Goal: Transaction & Acquisition: Purchase product/service

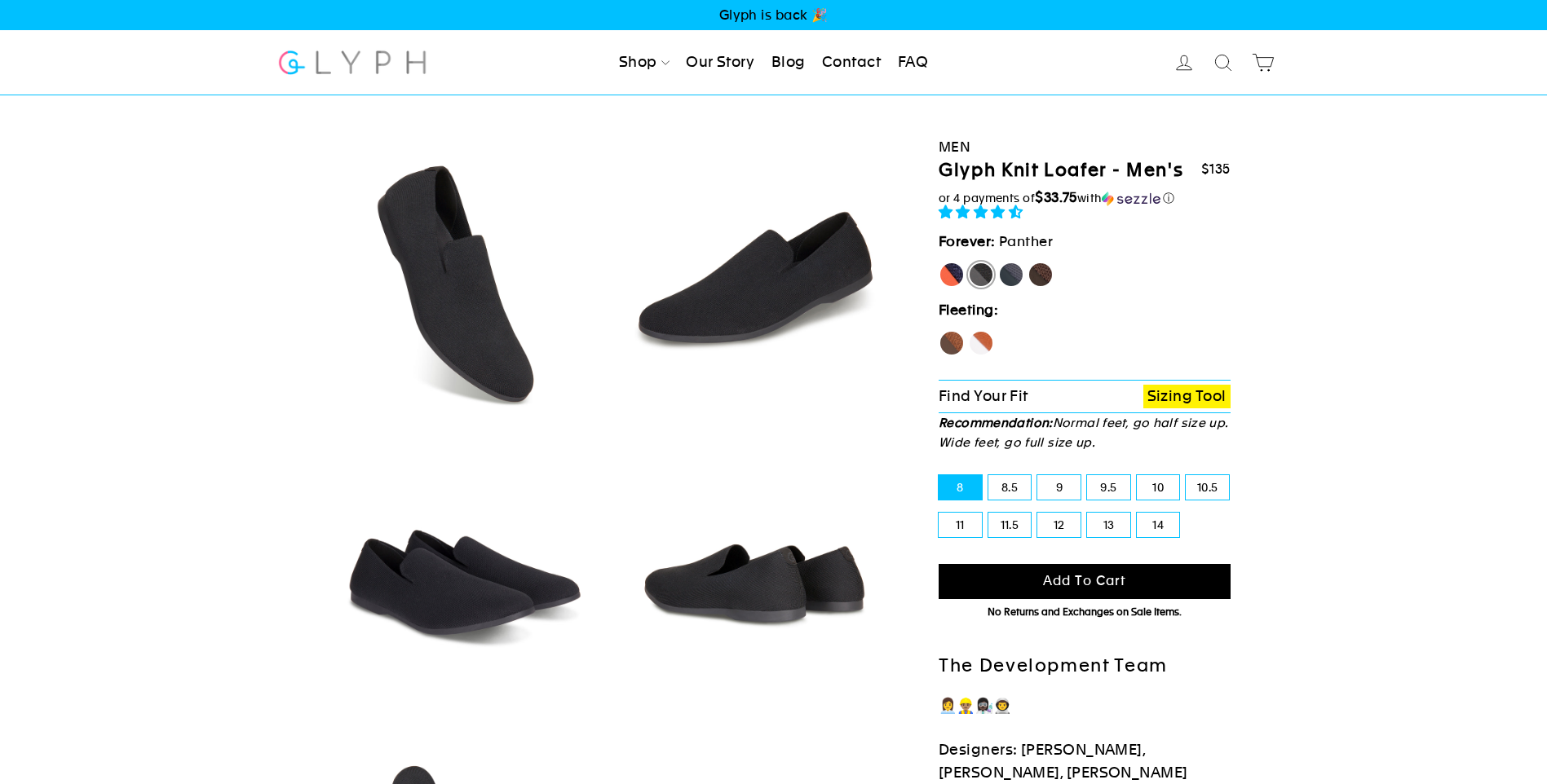
select select "highest-rating"
click at [1038, 273] on label "Mustang" at bounding box center [1040, 274] width 26 height 26
click at [1028, 262] on input "Mustang" at bounding box center [1027, 261] width 1 height 1
radio input "true"
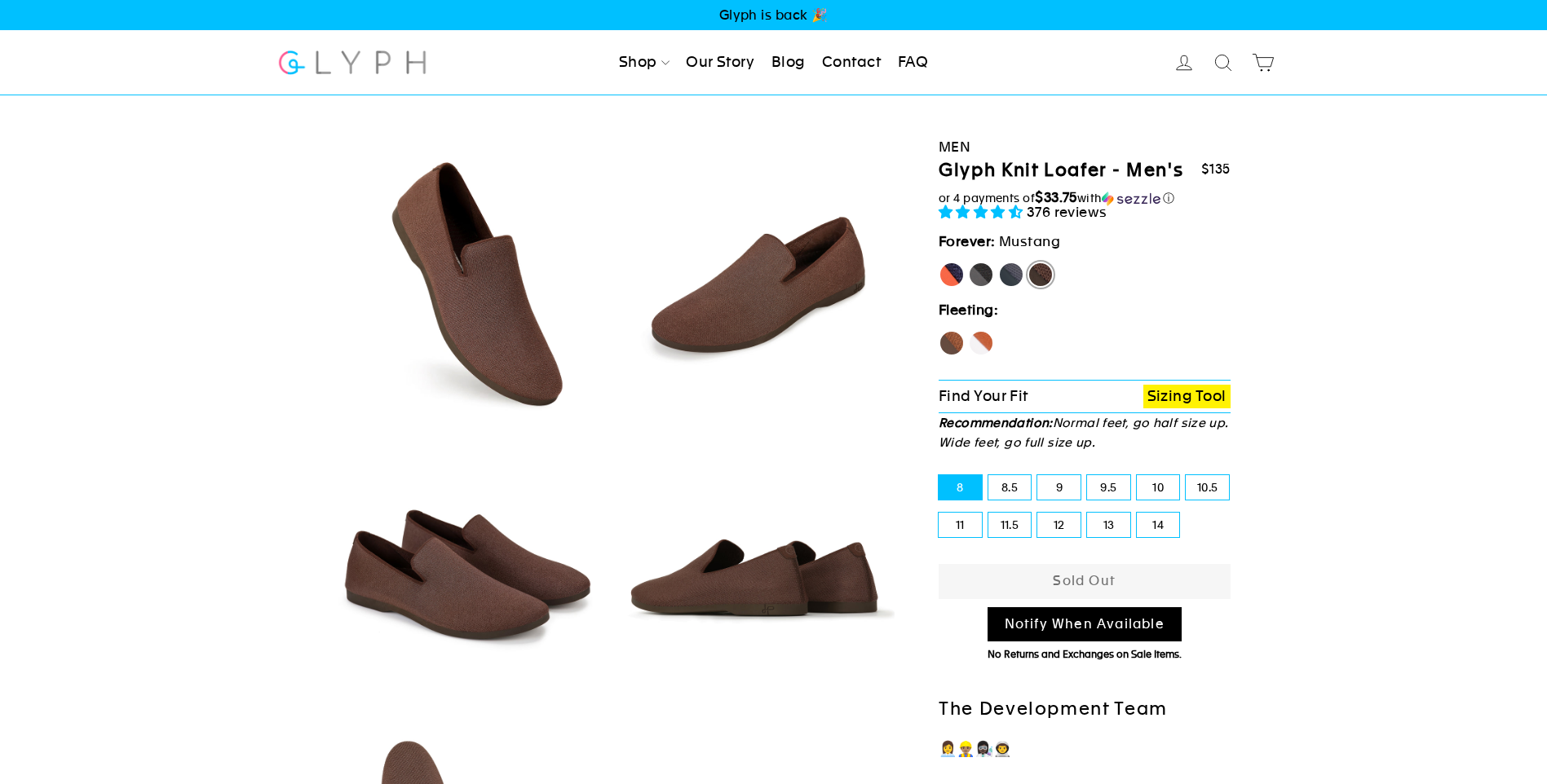
click at [1048, 525] on label "12" at bounding box center [1059, 524] width 44 height 24
click at [1038, 513] on input "12" at bounding box center [1037, 513] width 1 height 1
radio input "true"
click at [647, 107] on link "Men" at bounding box center [659, 110] width 92 height 37
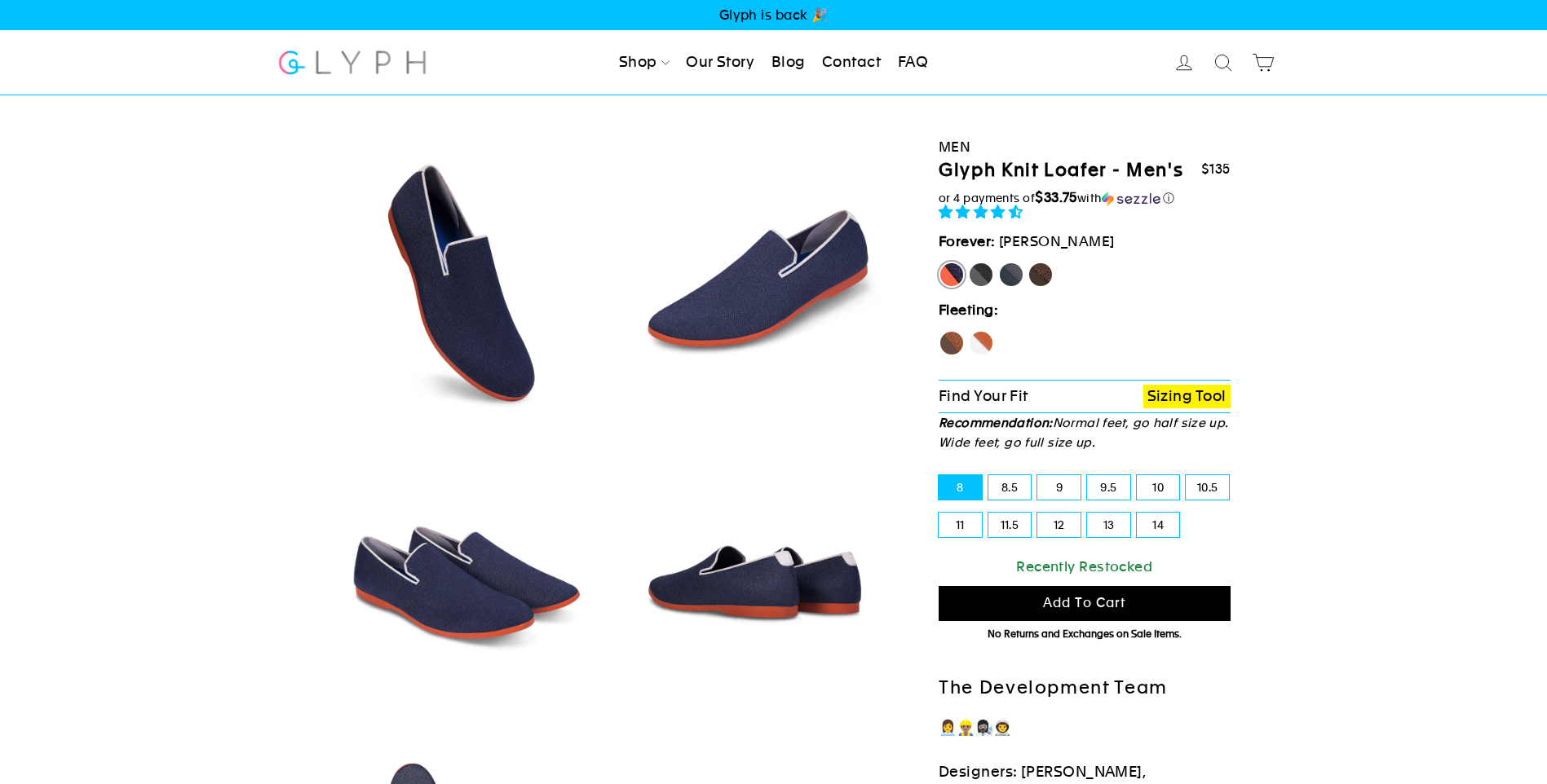
select select "highest-rating"
click at [1010, 477] on label "8.5" at bounding box center [1011, 487] width 44 height 24
click at [990, 476] on input "8.5" at bounding box center [989, 475] width 1 height 1
radio input "true"
click at [1048, 479] on label "9" at bounding box center [1059, 487] width 44 height 24
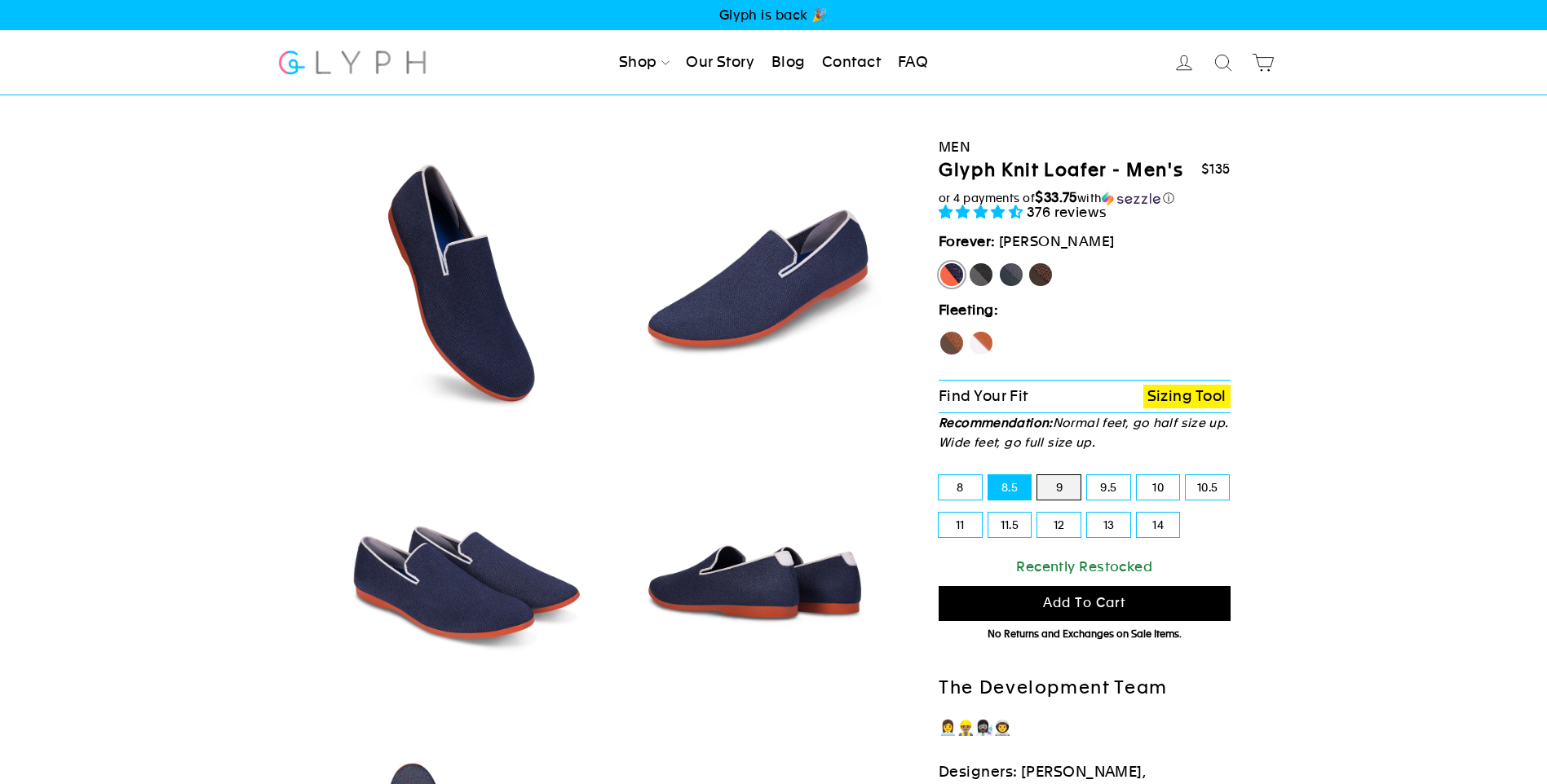
click at [1038, 476] on input "9" at bounding box center [1037, 475] width 1 height 1
radio input "true"
click at [1099, 488] on label "9.5" at bounding box center [1109, 487] width 44 height 24
click at [1088, 476] on input "9.5" at bounding box center [1087, 475] width 1 height 1
radio input "true"
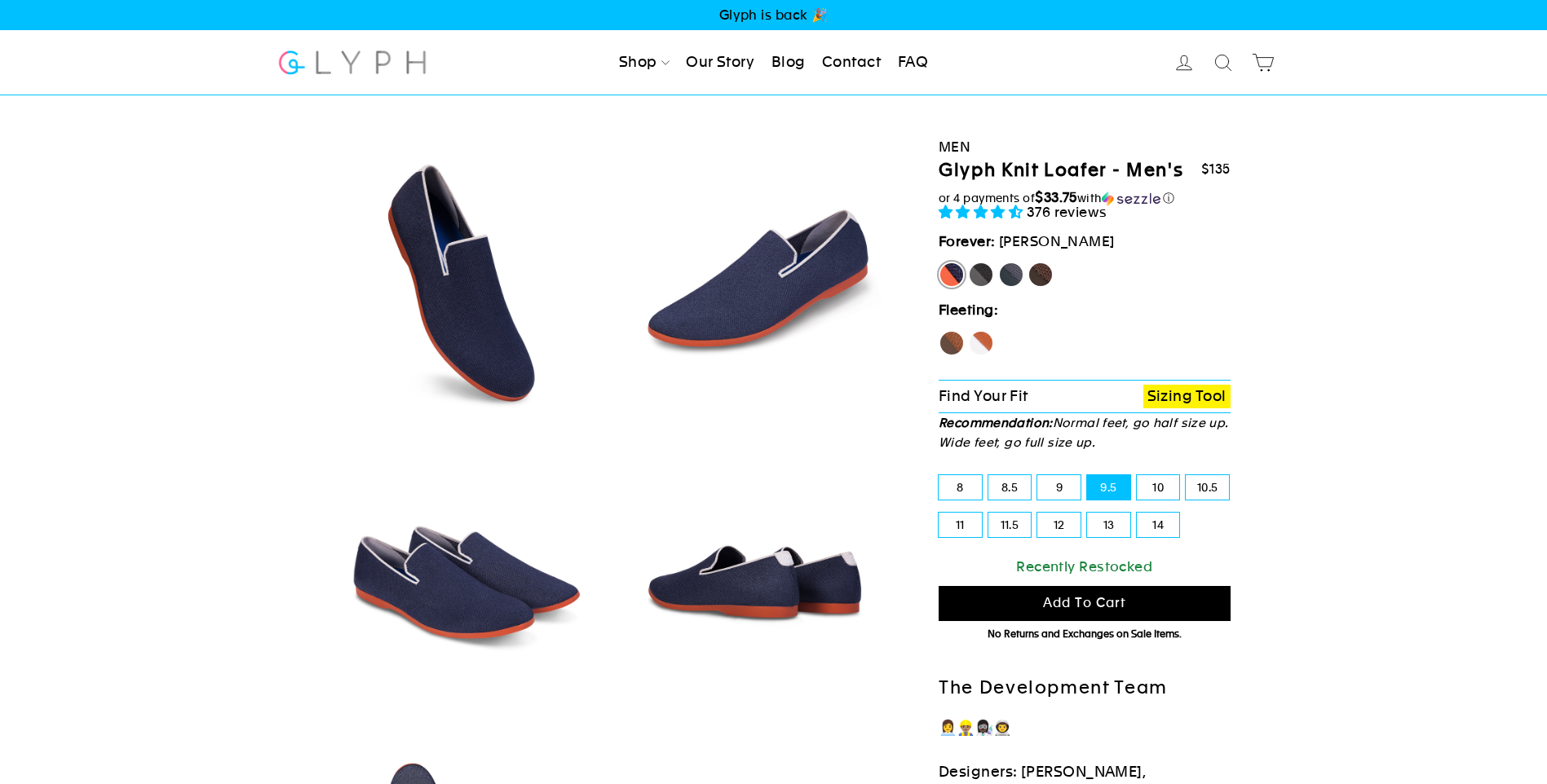
click at [1070, 520] on label "12" at bounding box center [1059, 524] width 44 height 24
click at [1038, 513] on input "12" at bounding box center [1037, 513] width 1 height 1
radio input "true"
click at [948, 338] on label "Hawk" at bounding box center [951, 343] width 26 height 26
click at [939, 331] on input "Hawk" at bounding box center [939, 330] width 1 height 1
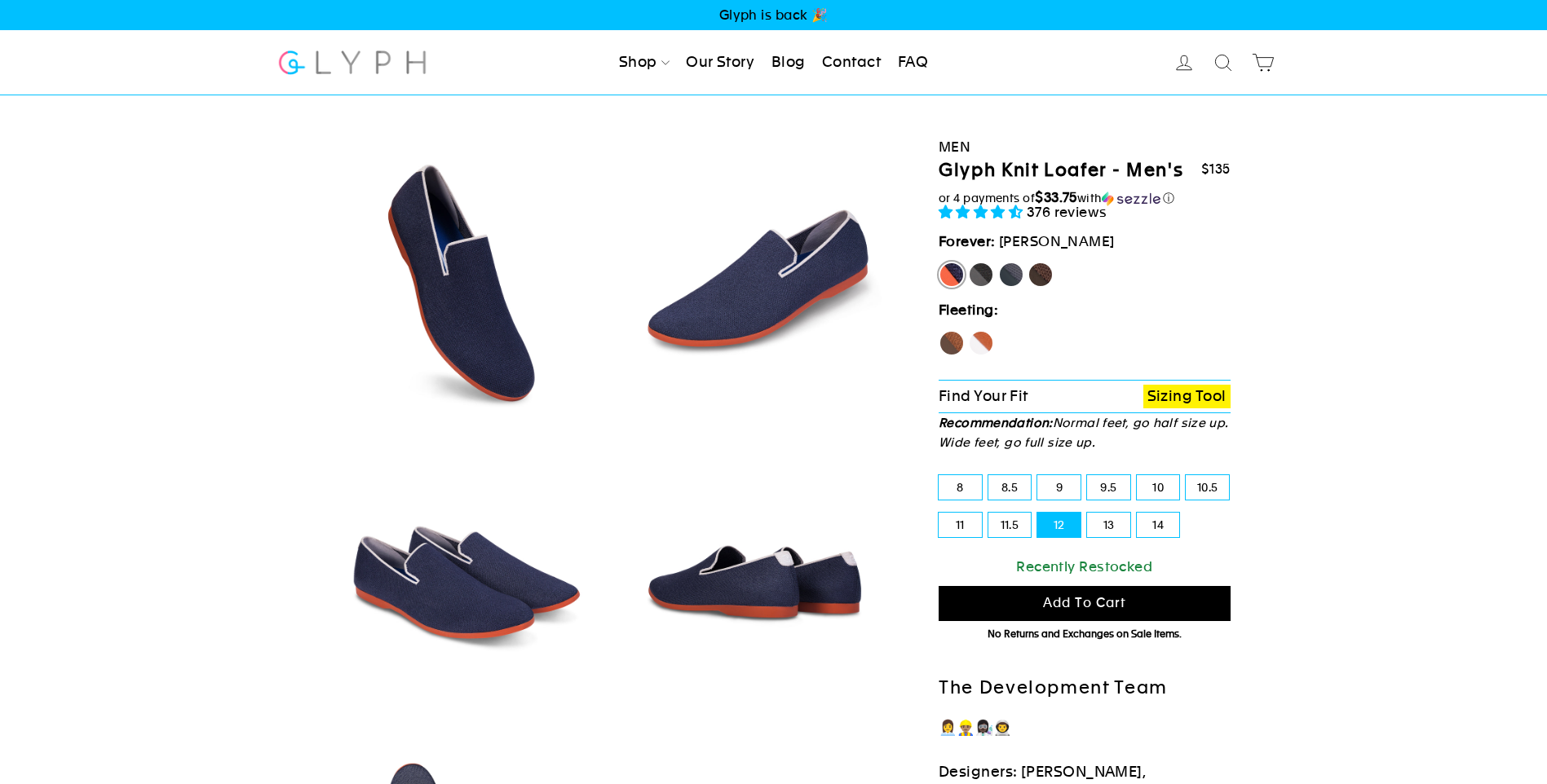
radio input "true"
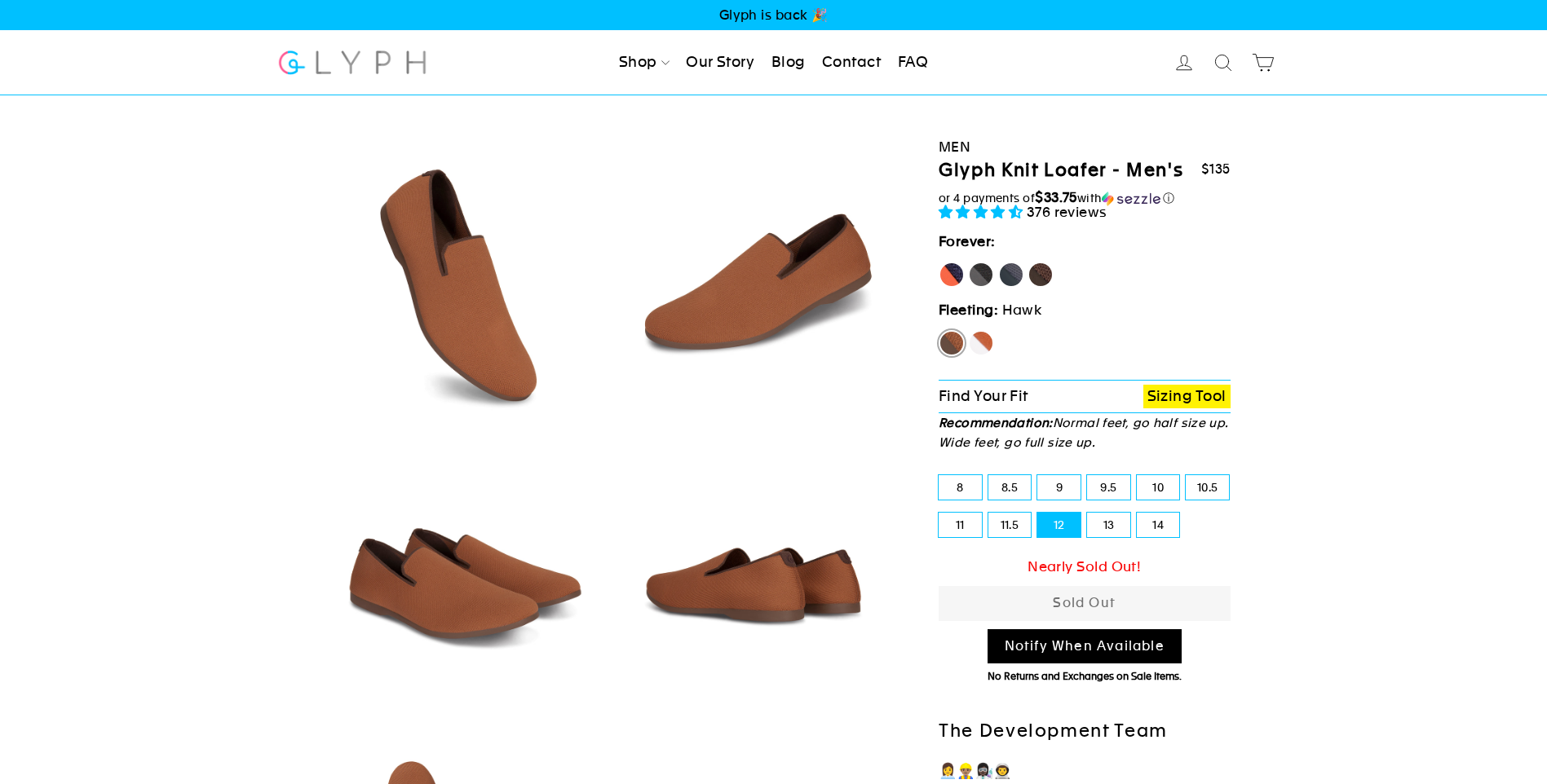
click at [972, 267] on label "Panther" at bounding box center [980, 274] width 26 height 26
click at [969, 262] on input "Panther" at bounding box center [968, 261] width 1 height 1
radio input "true"
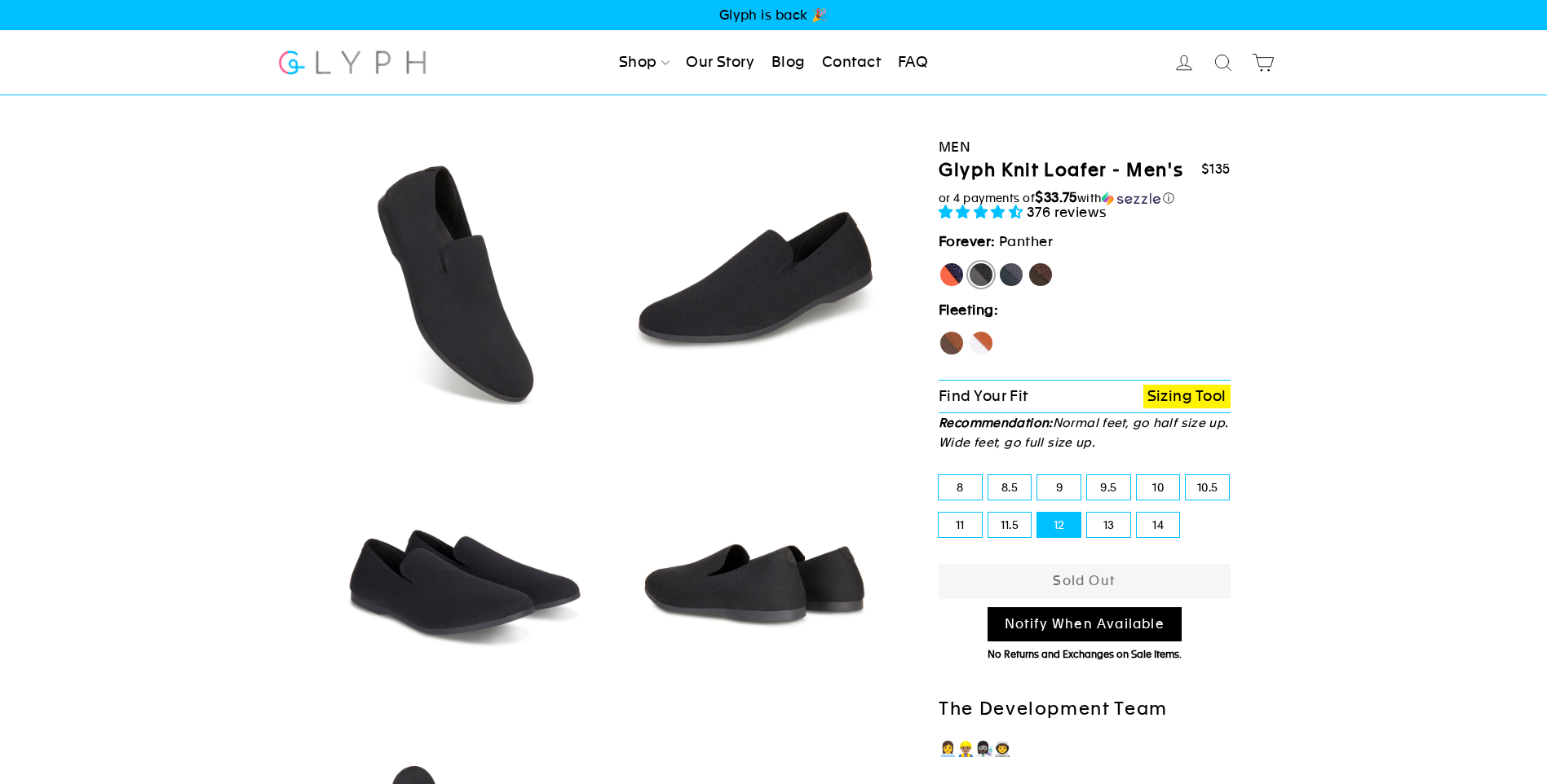
click at [1006, 268] on label "Rhino" at bounding box center [1011, 274] width 26 height 26
click at [999, 262] on input "Rhino" at bounding box center [998, 261] width 1 height 1
radio input "true"
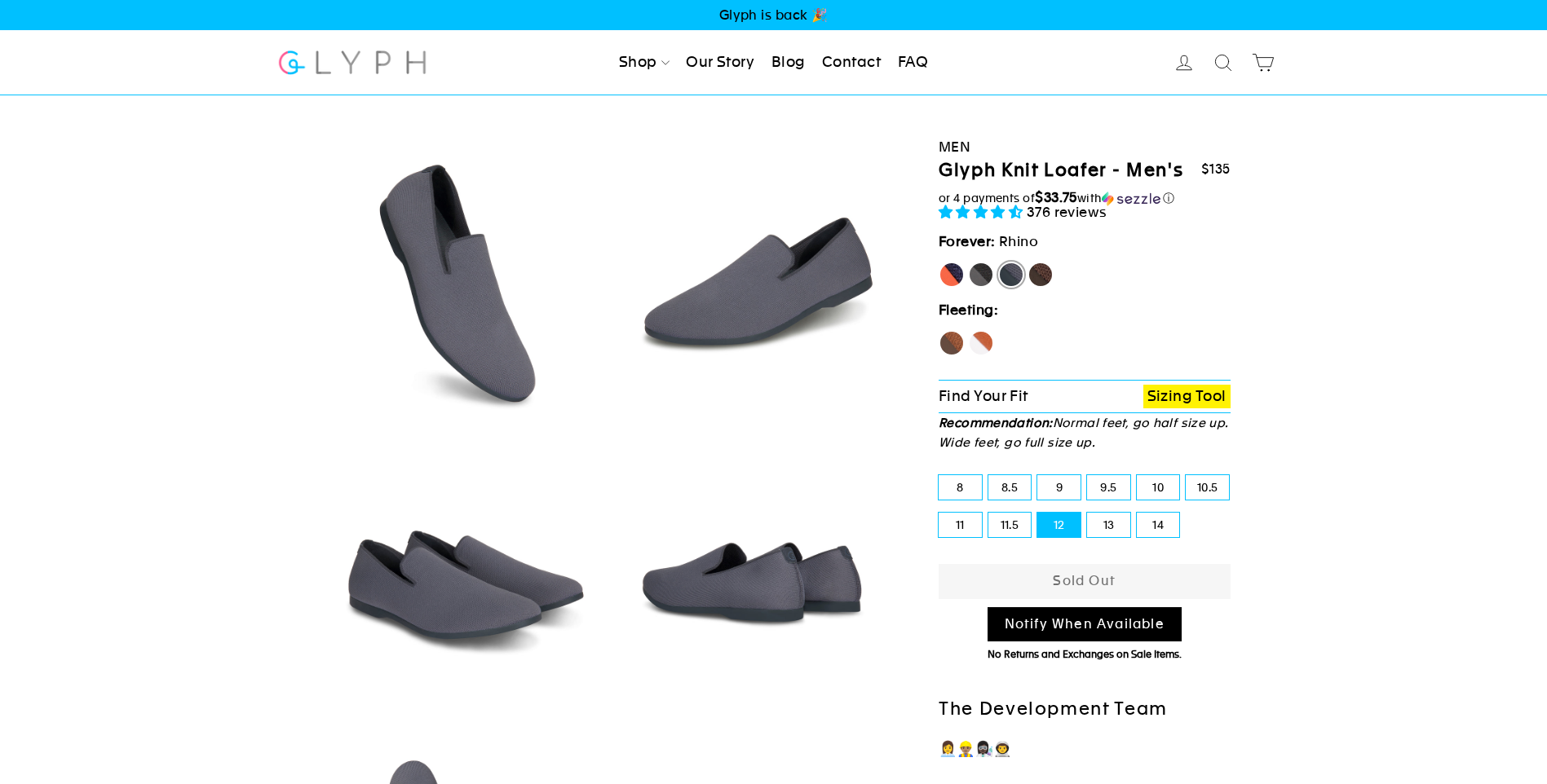
click at [1031, 268] on label "Mustang" at bounding box center [1040, 274] width 26 height 26
click at [1028, 262] on input "Mustang" at bounding box center [1027, 261] width 1 height 1
radio input "true"
